Goal: Transaction & Acquisition: Subscribe to service/newsletter

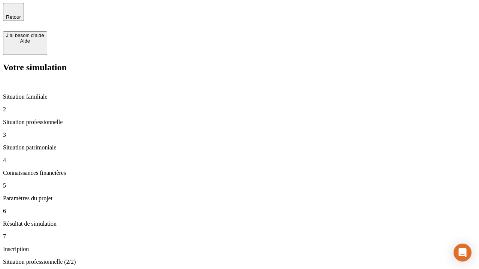
type input "30 000"
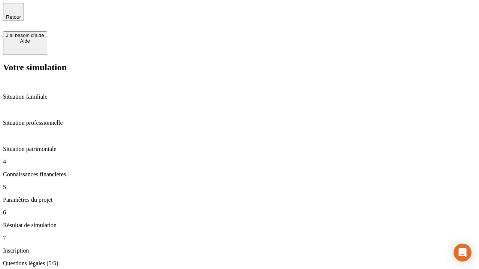
type input "25"
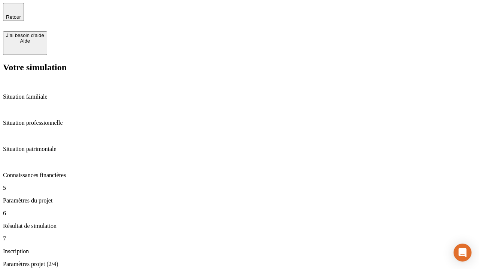
type input "64"
type input "1 000"
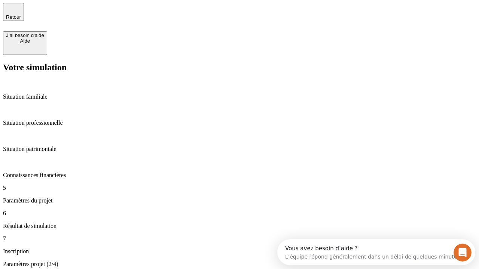
type input "640"
type input "47"
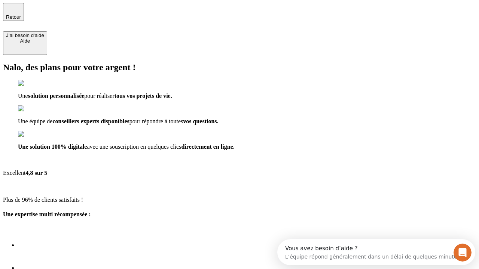
type input "[EMAIL_ADDRESS][PERSON_NAME][DOMAIN_NAME]"
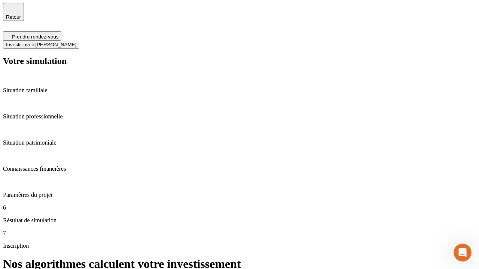
scroll to position [3, 0]
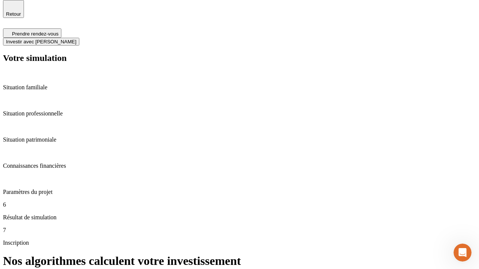
click at [76, 39] on span "Investir avec [PERSON_NAME]" at bounding box center [41, 42] width 70 height 6
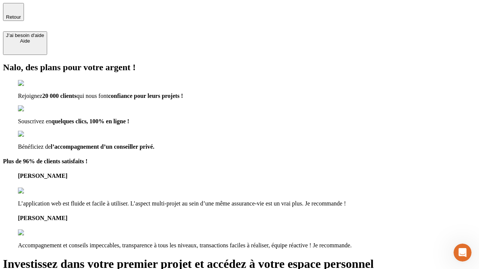
type input "abc"
